Goal: Information Seeking & Learning: Learn about a topic

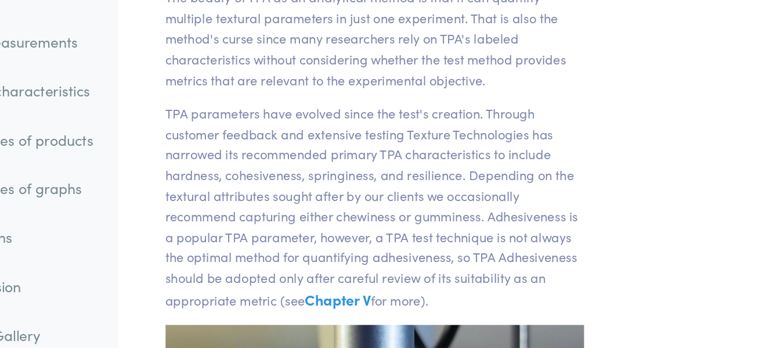
scroll to position [5396, 0]
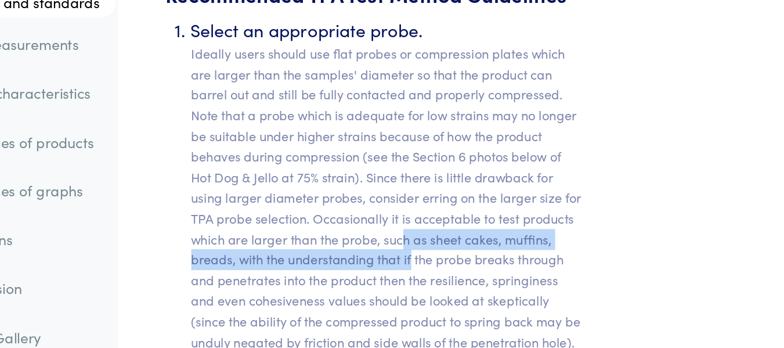
drag, startPoint x: 433, startPoint y: 193, endPoint x: 439, endPoint y: 210, distance: 17.8
click at [439, 210] on p "Ideally users should use flat probes or compression plates which are larger tha…" at bounding box center [422, 237] width 284 height 223
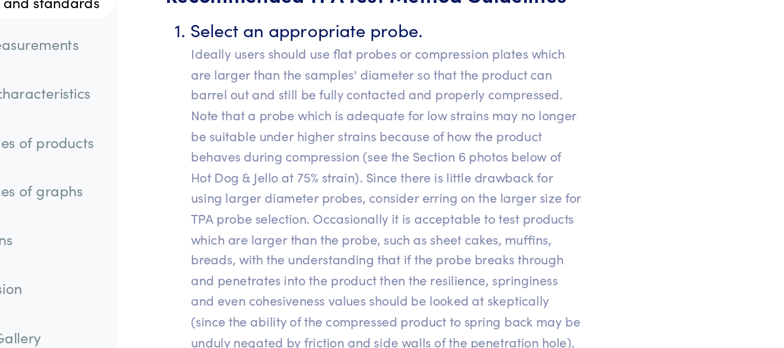
drag, startPoint x: 452, startPoint y: 220, endPoint x: 457, endPoint y: 233, distance: 13.0
click at [457, 233] on p "Ideally users should use flat probes or compression plates which are larger tha…" at bounding box center [422, 237] width 284 height 223
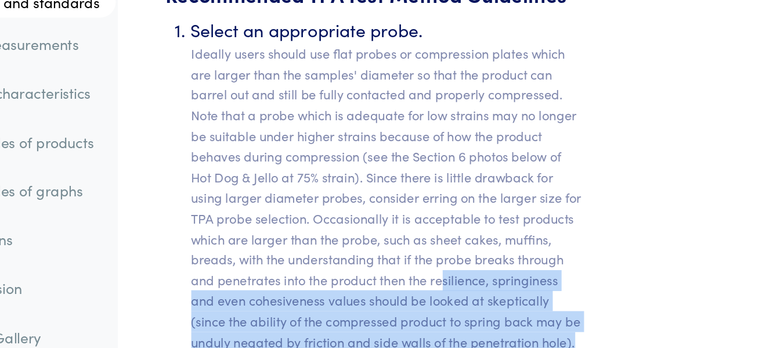
drag, startPoint x: 460, startPoint y: 226, endPoint x: 534, endPoint y: 274, distance: 88.0
click at [534, 274] on p "Ideally users should use flat probes or compression plates which are larger tha…" at bounding box center [422, 237] width 284 height 223
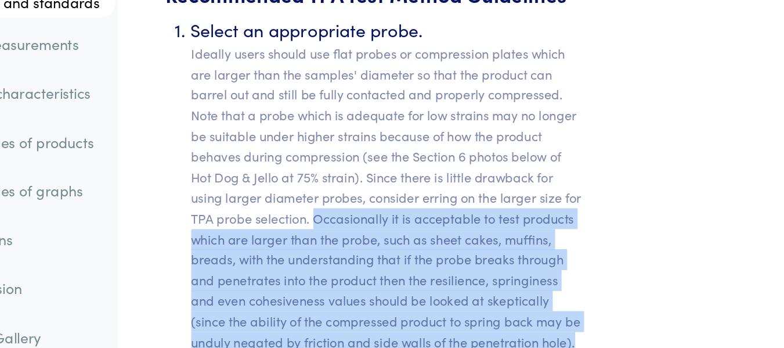
drag, startPoint x: 529, startPoint y: 270, endPoint x: 370, endPoint y: 177, distance: 184.1
click at [370, 177] on p "Ideally users should use flat probes or compression plates which are larger tha…" at bounding box center [422, 237] width 284 height 223
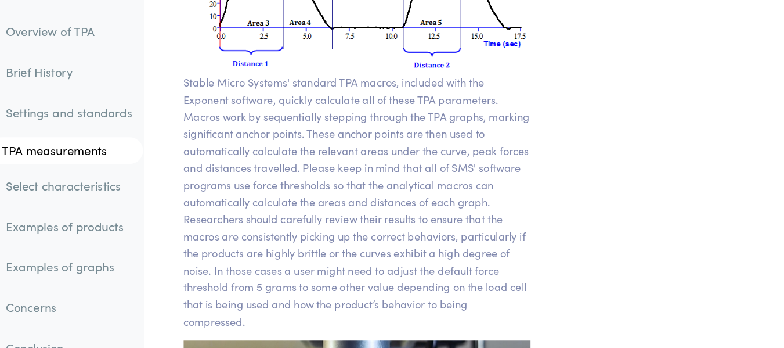
scroll to position [9678, 0]
drag, startPoint x: 299, startPoint y: 164, endPoint x: 385, endPoint y: 164, distance: 85.9
click at [385, 164] on p "Stable Micro Systems' standard TPA macros, included with the Exponent software,…" at bounding box center [413, 176] width 302 height 223
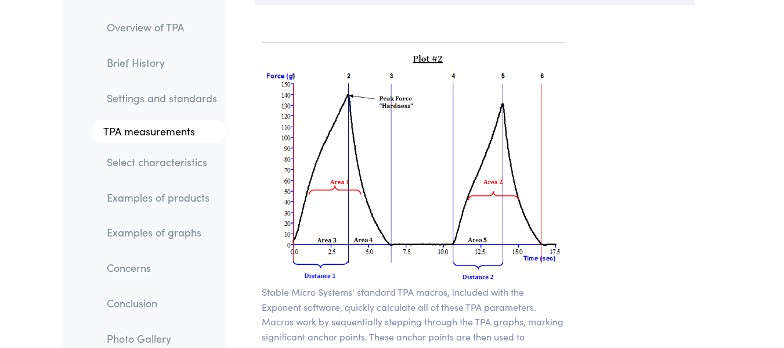
scroll to position [9464, 0]
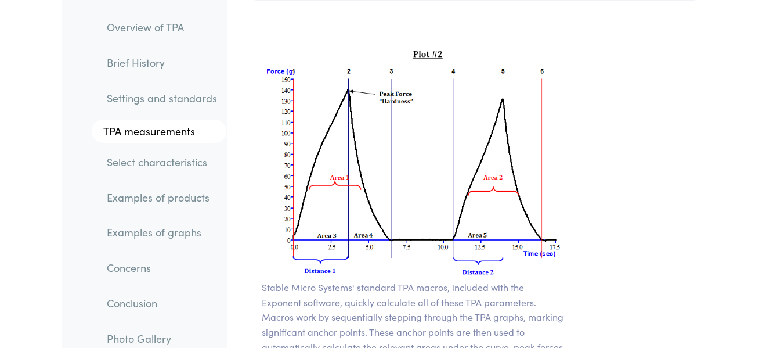
click at [182, 195] on link "Examples of products" at bounding box center [161, 197] width 129 height 27
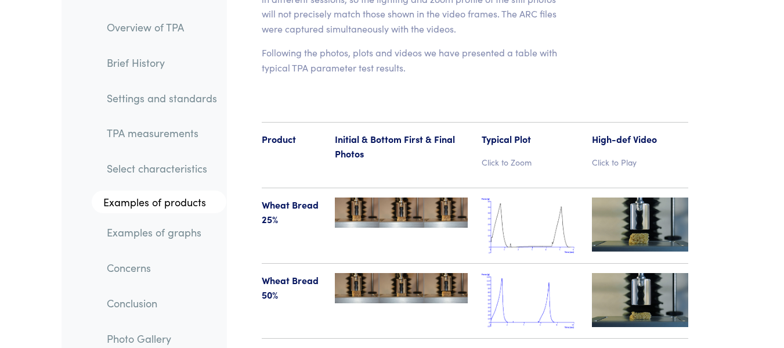
scroll to position [13422, 0]
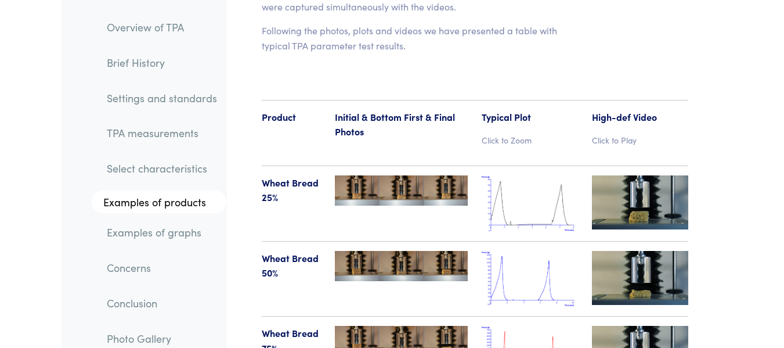
click at [651, 175] on img at bounding box center [640, 202] width 96 height 54
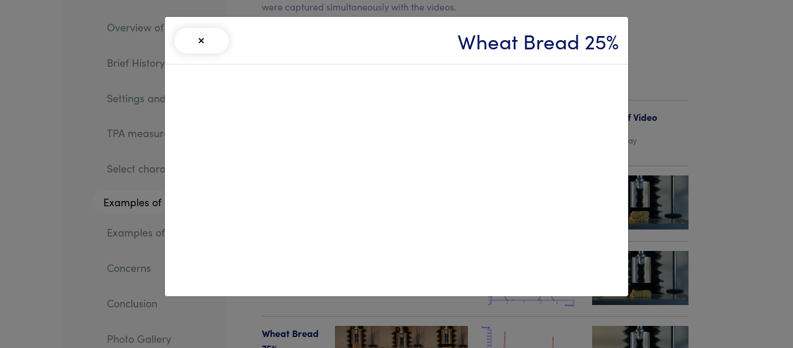
click at [657, 153] on div "× Wheat Bread 25%" at bounding box center [396, 174] width 793 height 348
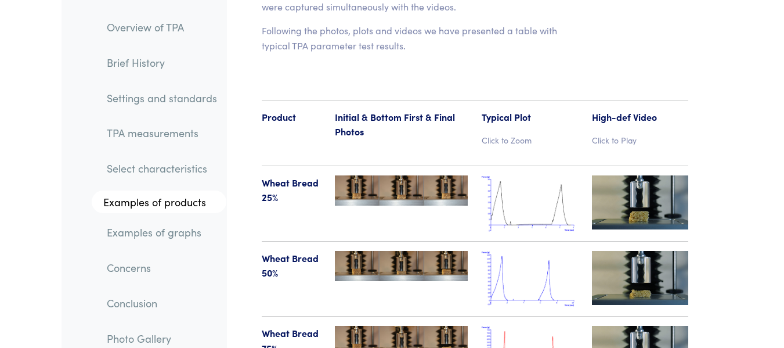
click at [455, 251] on img at bounding box center [401, 266] width 133 height 30
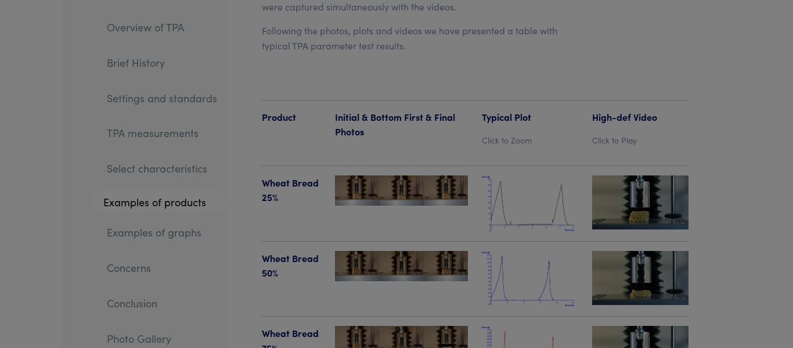
click at [455, 158] on body "Instruments Texture Analyzers Measure any physical product characteristic. TA.X…" at bounding box center [396, 155] width 793 height 27155
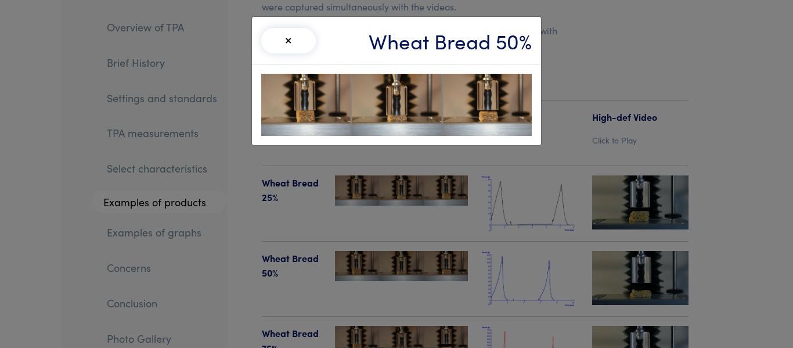
click at [286, 35] on button "×" at bounding box center [288, 41] width 55 height 26
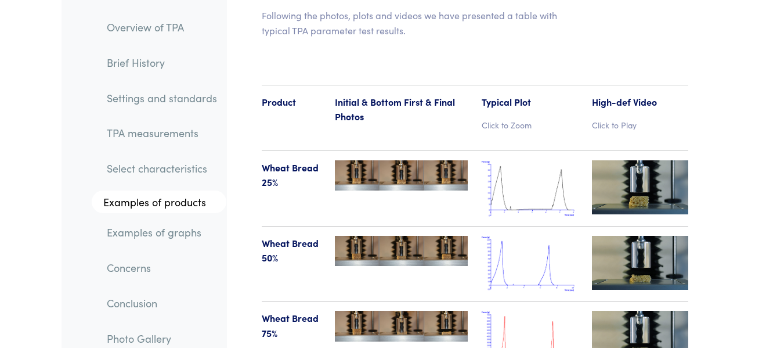
scroll to position [13437, 0]
click at [668, 311] on img at bounding box center [640, 338] width 96 height 54
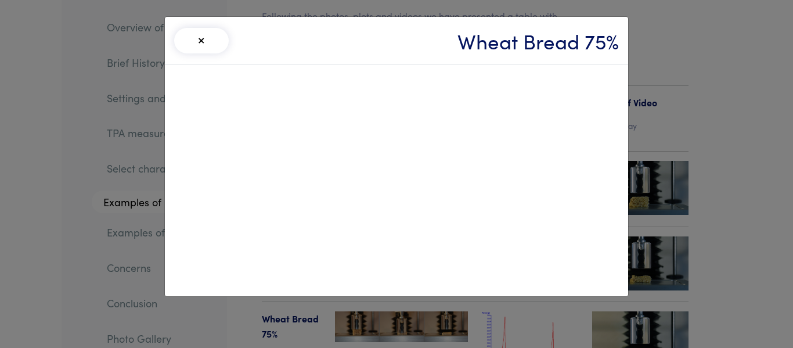
click at [666, 160] on div "× Wheat Bread 75%" at bounding box center [396, 174] width 793 height 348
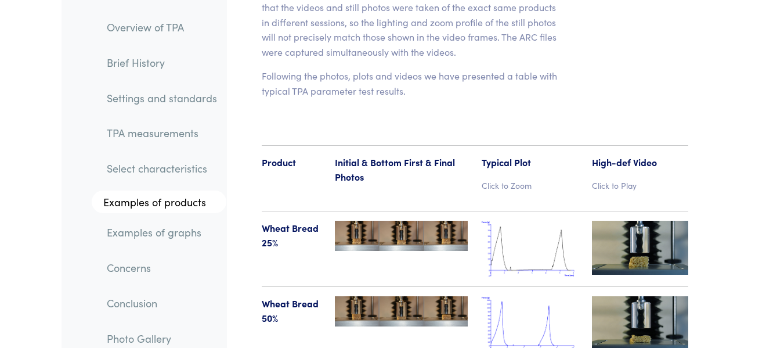
scroll to position [13375, 0]
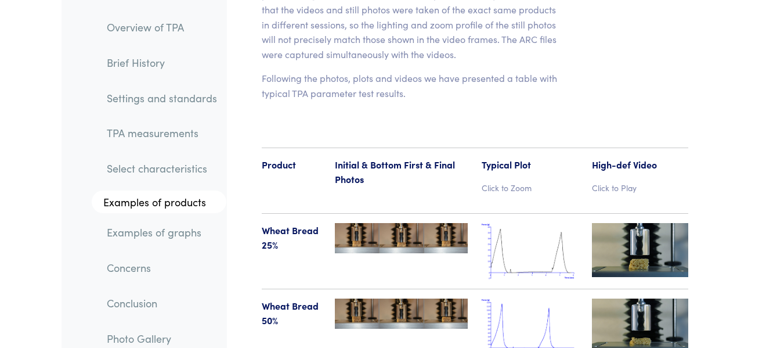
click at [529, 223] on img at bounding box center [530, 251] width 96 height 56
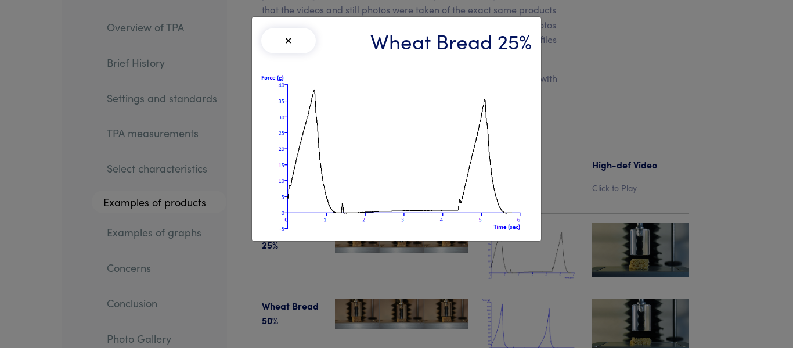
click at [287, 44] on button "×" at bounding box center [288, 41] width 55 height 26
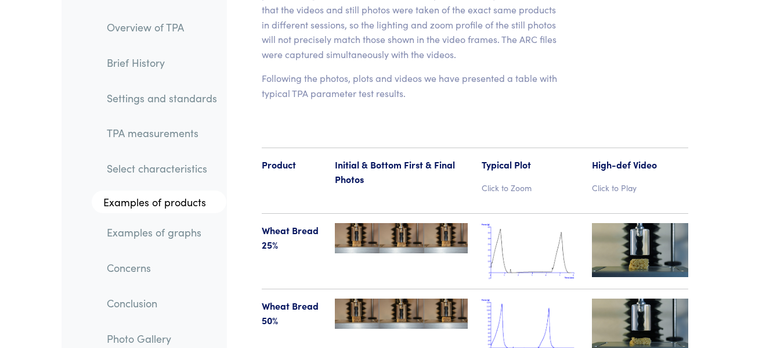
click at [506, 298] on img at bounding box center [530, 326] width 96 height 56
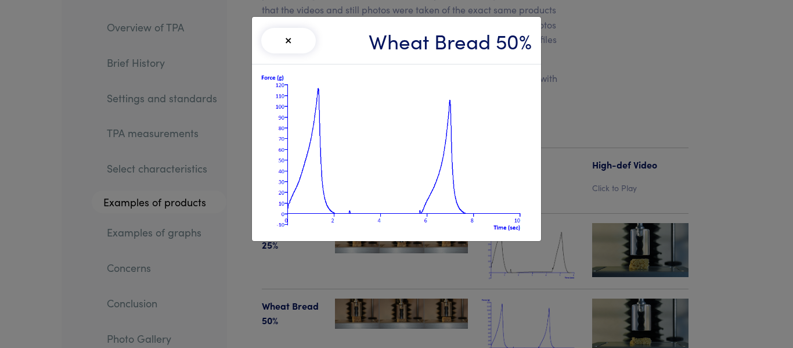
click at [294, 40] on button "×" at bounding box center [288, 41] width 55 height 26
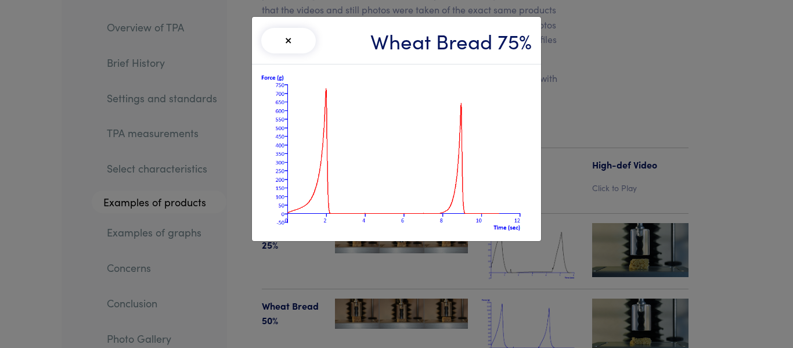
click at [294, 39] on button "×" at bounding box center [288, 41] width 55 height 26
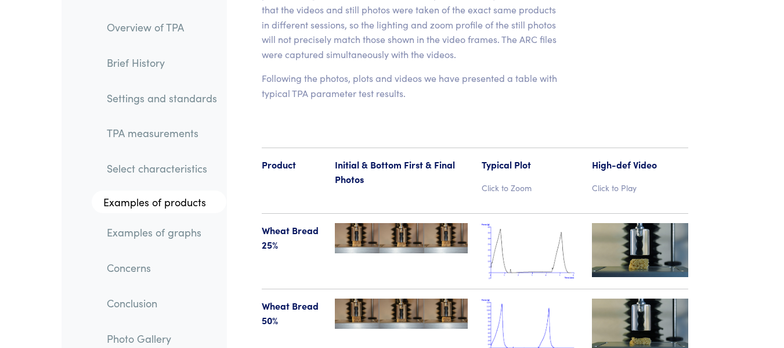
click at [665, 223] on img at bounding box center [640, 250] width 96 height 54
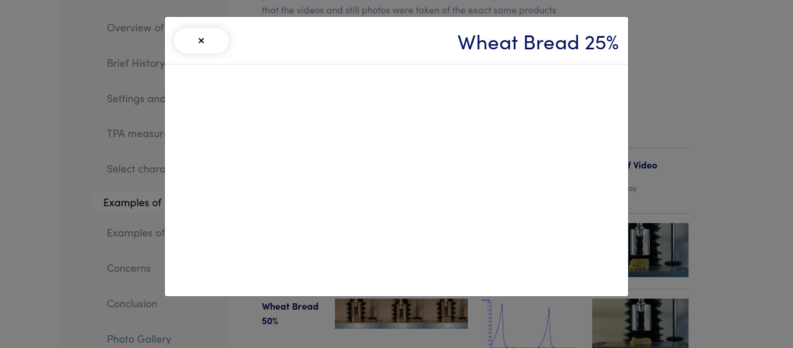
click at [682, 169] on div "× Wheat Bread 25%" at bounding box center [396, 174] width 793 height 348
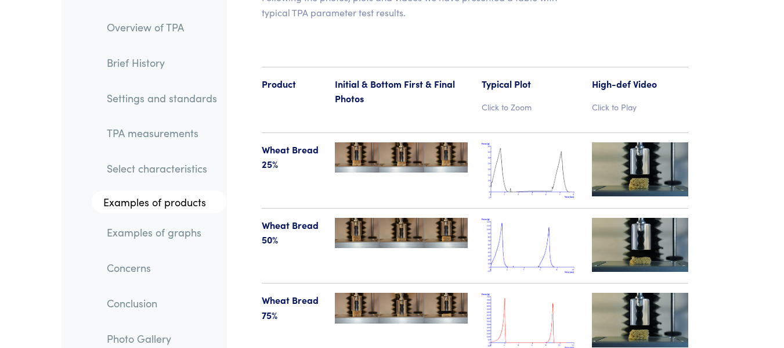
scroll to position [13456, 0]
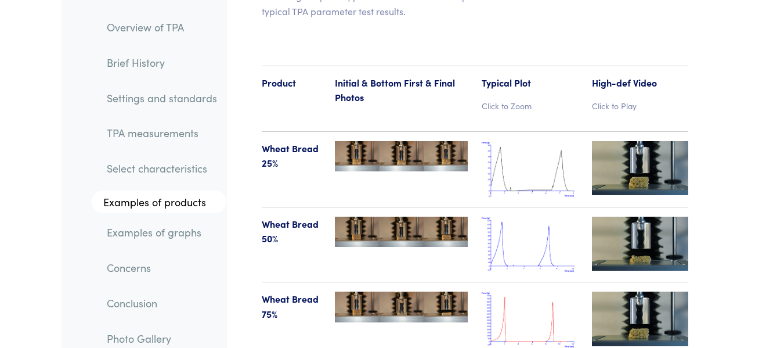
click at [516, 216] on img at bounding box center [530, 244] width 96 height 56
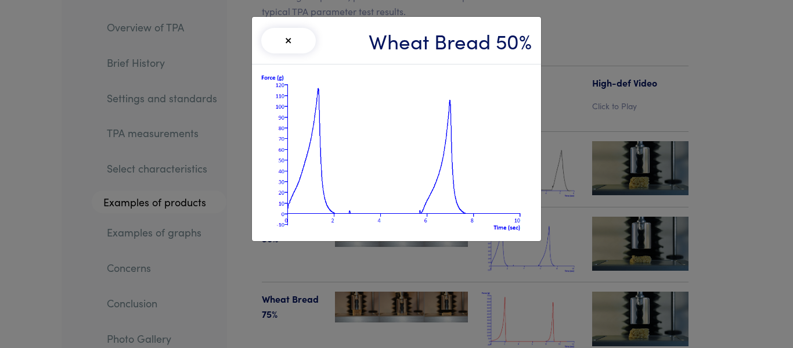
click at [612, 96] on div "× Wheat Bread 50%" at bounding box center [396, 174] width 793 height 348
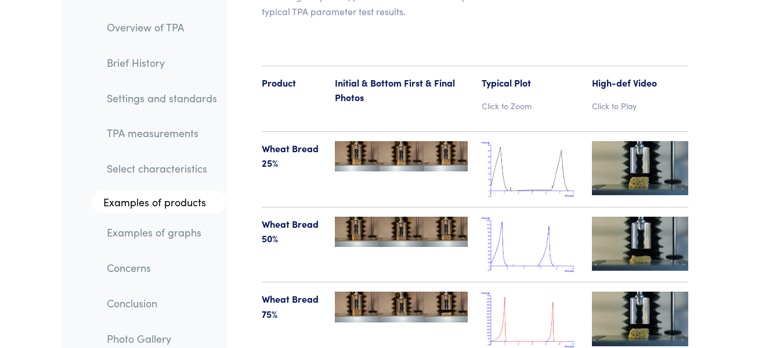
click at [529, 141] on img at bounding box center [530, 169] width 96 height 56
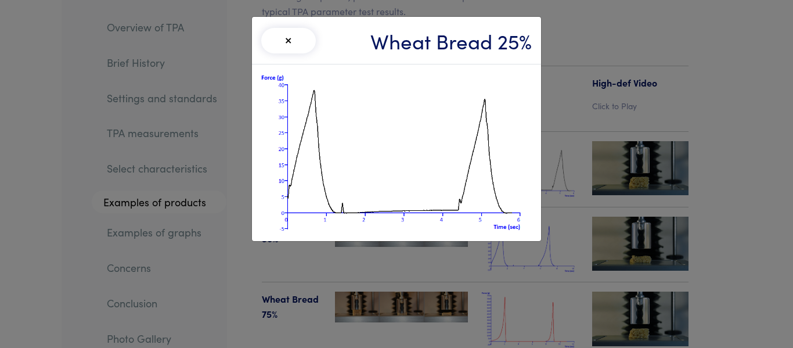
click at [625, 76] on div "× Wheat Bread 25%" at bounding box center [396, 174] width 793 height 348
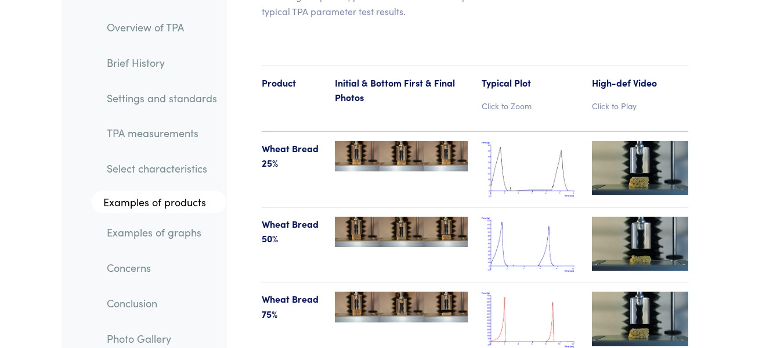
click at [634, 291] on img at bounding box center [640, 318] width 96 height 54
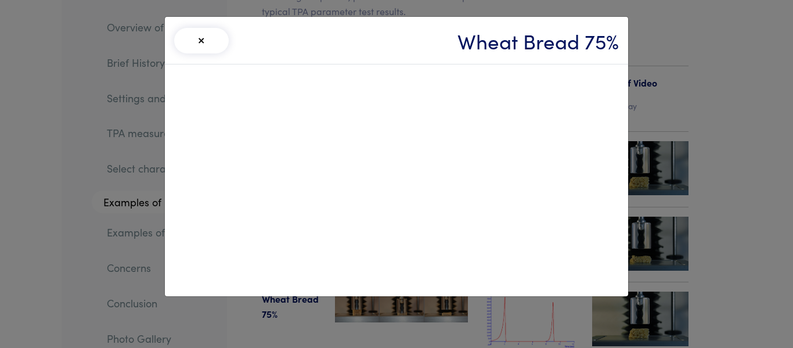
click at [697, 206] on div "× Wheat Bread 75%" at bounding box center [396, 174] width 793 height 348
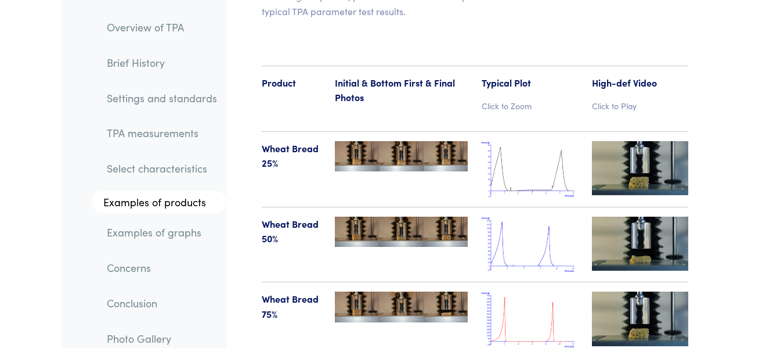
click at [638, 141] on img at bounding box center [640, 168] width 96 height 54
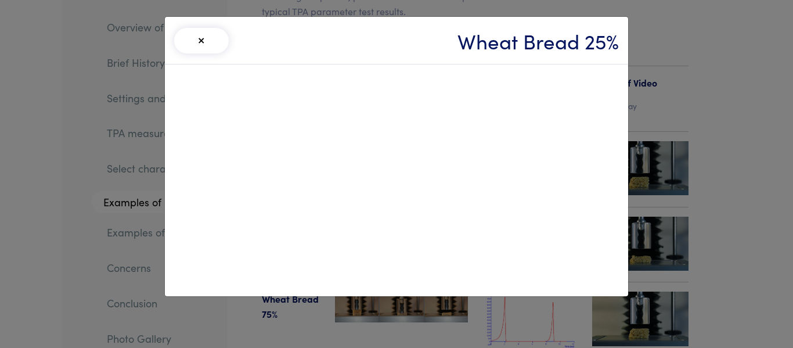
click at [668, 169] on div "× Wheat Bread 25%" at bounding box center [396, 174] width 793 height 348
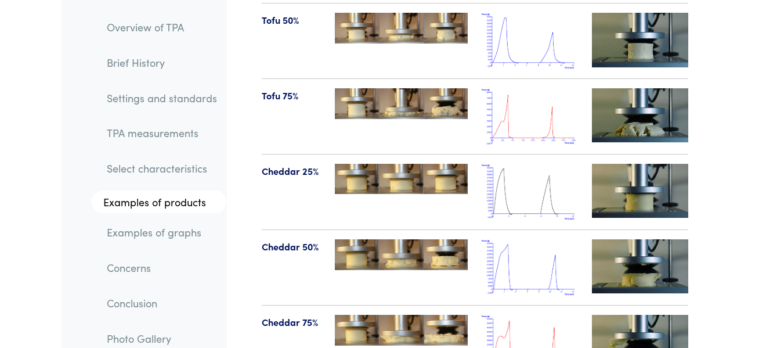
scroll to position [13886, 0]
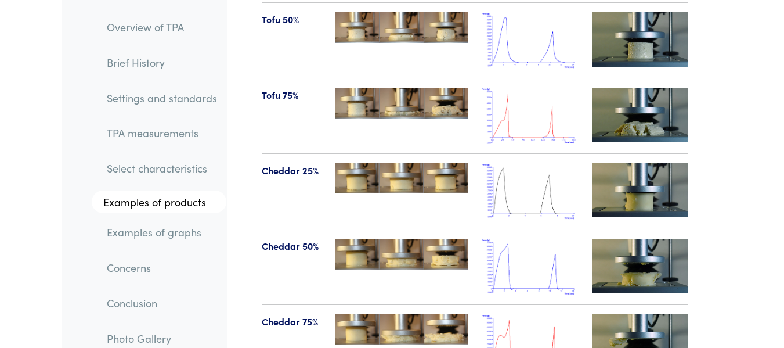
click at [661, 163] on img at bounding box center [640, 190] width 96 height 54
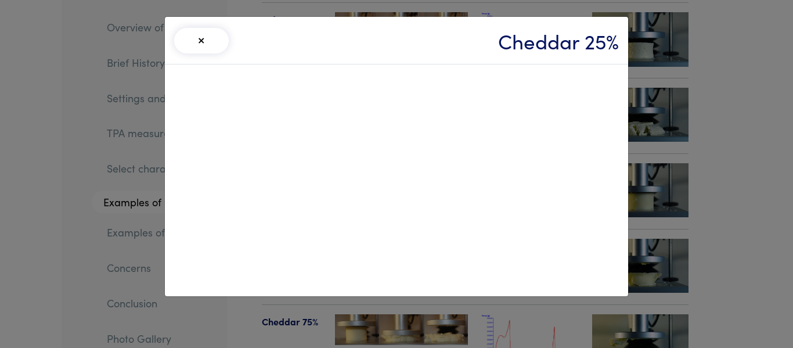
click at [701, 137] on div "× Cheddar 25%" at bounding box center [396, 174] width 793 height 348
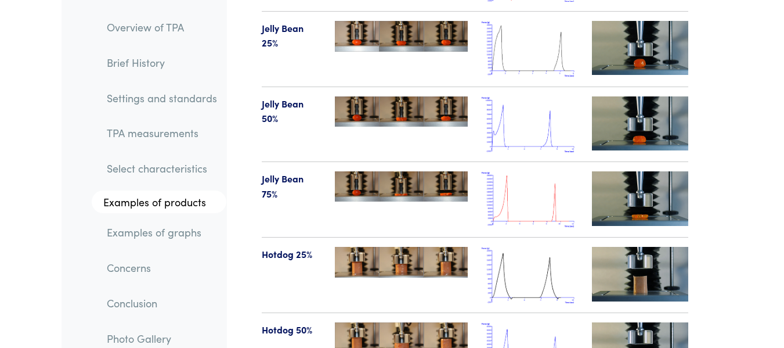
scroll to position [14255, 0]
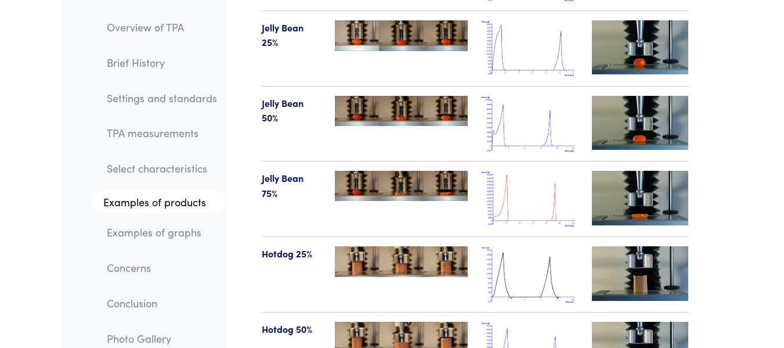
click at [639, 246] on img at bounding box center [640, 273] width 96 height 54
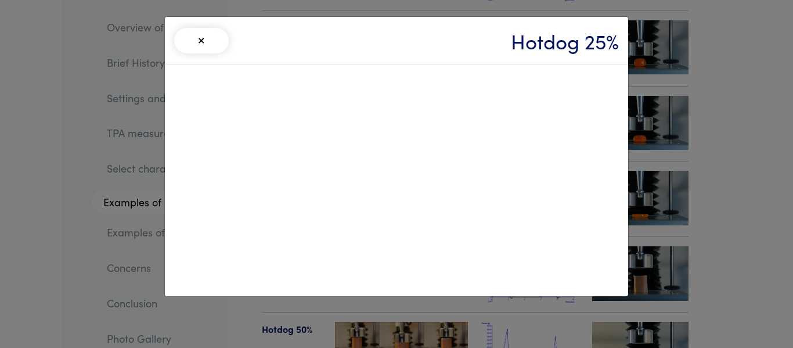
click at [693, 159] on div "× Hotdog 25%" at bounding box center [396, 174] width 793 height 348
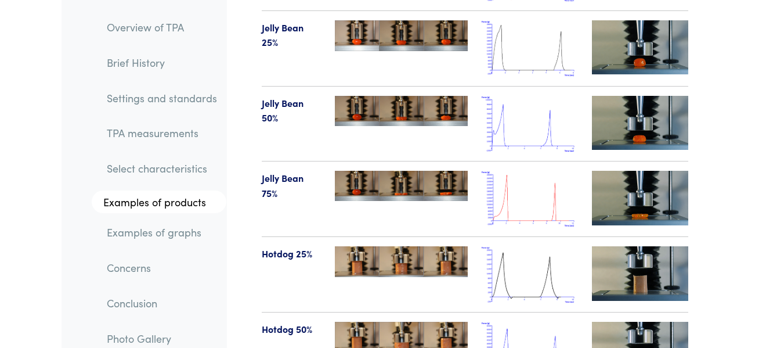
click at [644, 246] on img at bounding box center [640, 273] width 96 height 54
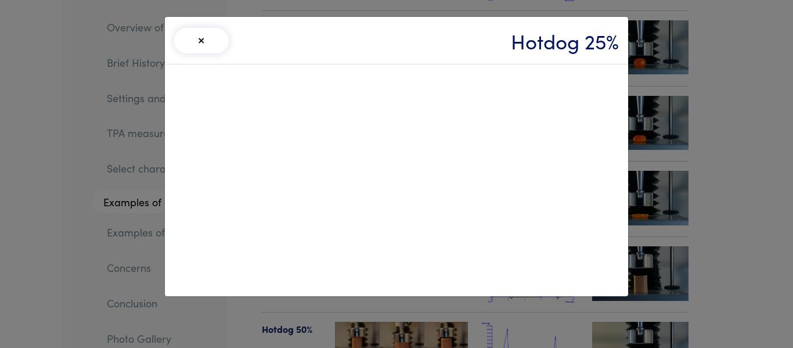
click at [690, 148] on div "× Hotdog 25%" at bounding box center [396, 174] width 793 height 348
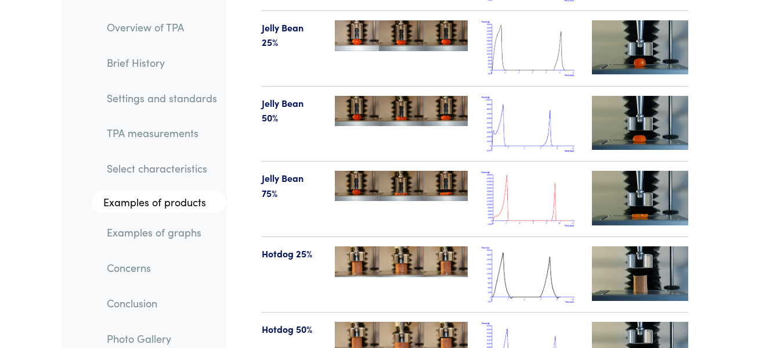
click at [648, 321] on img at bounding box center [640, 348] width 96 height 54
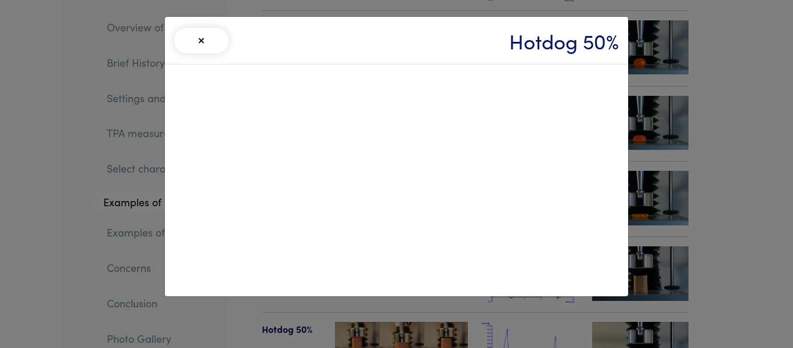
click at [703, 179] on div "× Hotdog 50%" at bounding box center [396, 174] width 793 height 348
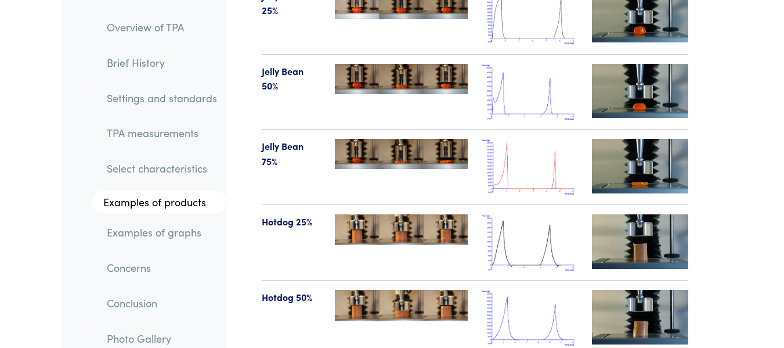
scroll to position [14290, 0]
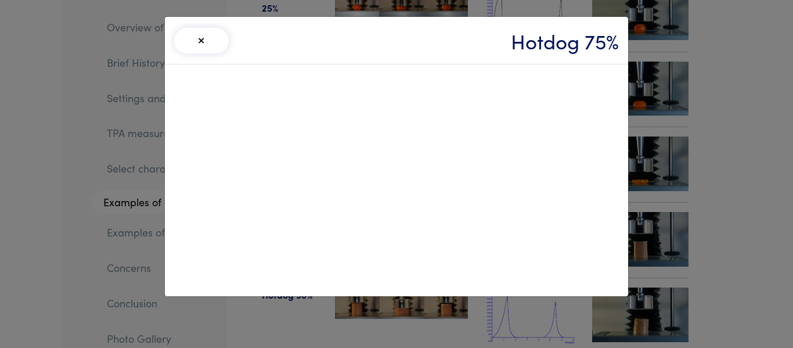
click at [653, 183] on div "× Hotdog 75%" at bounding box center [396, 174] width 793 height 348
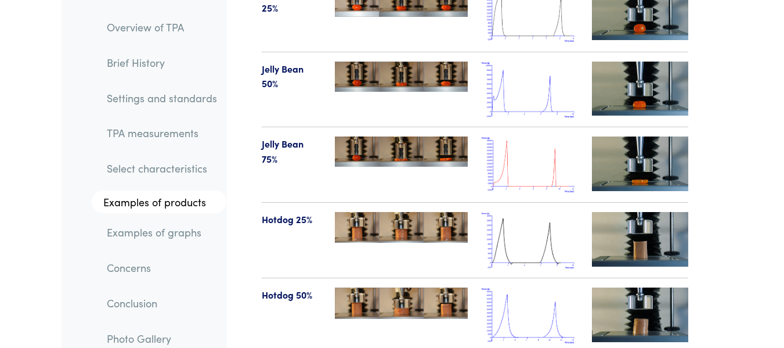
click at [656, 212] on img at bounding box center [640, 239] width 96 height 54
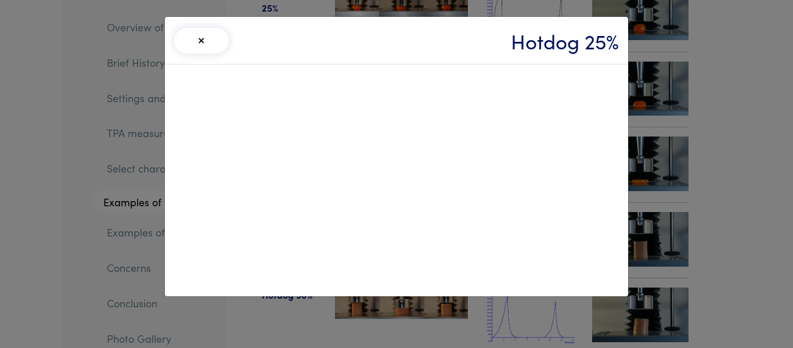
click at [525, 310] on div "× Hotdog 25%" at bounding box center [396, 174] width 793 height 348
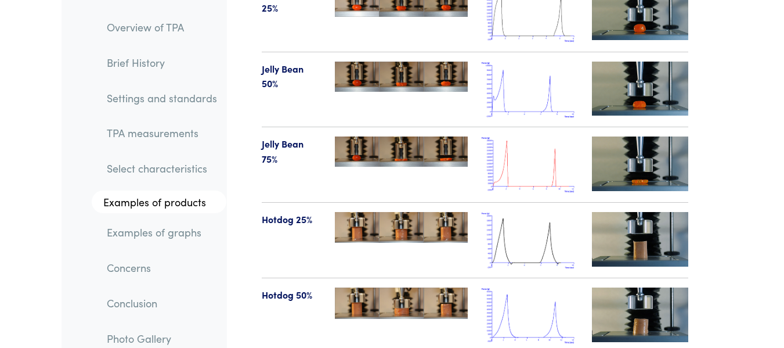
click at [646, 212] on img at bounding box center [640, 239] width 96 height 54
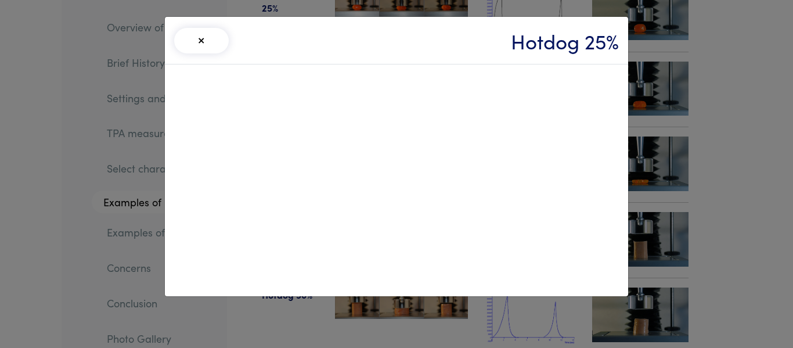
click at [702, 142] on div "× Hotdog 25%" at bounding box center [396, 174] width 793 height 348
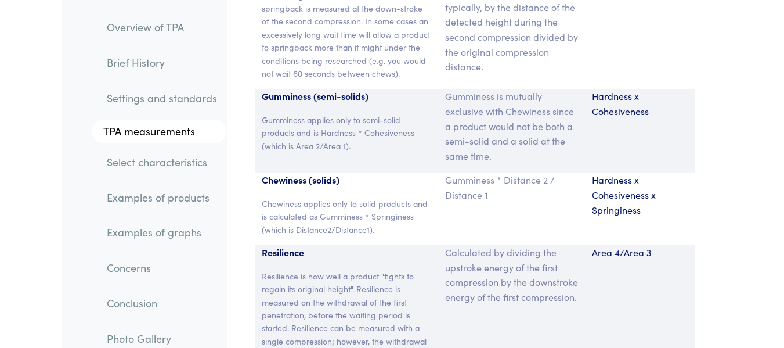
scroll to position [9085, 0]
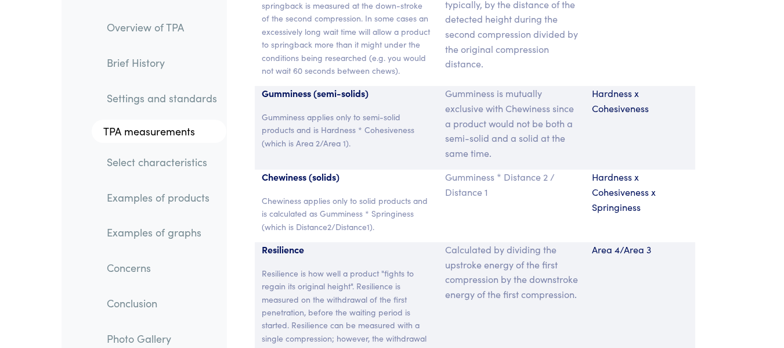
click at [452, 242] on p "Calculated by dividing the upstroke energy of the first compression by the down…" at bounding box center [511, 271] width 133 height 59
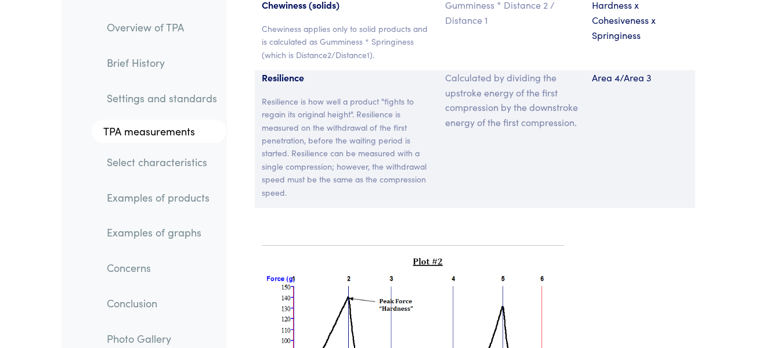
scroll to position [9255, 0]
